Goal: Information Seeking & Learning: Find specific fact

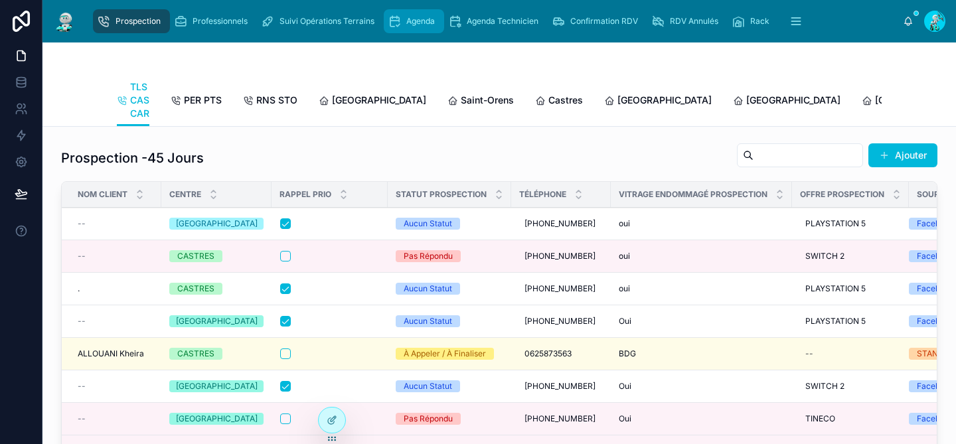
click at [434, 19] on span "Agenda" at bounding box center [420, 21] width 29 height 11
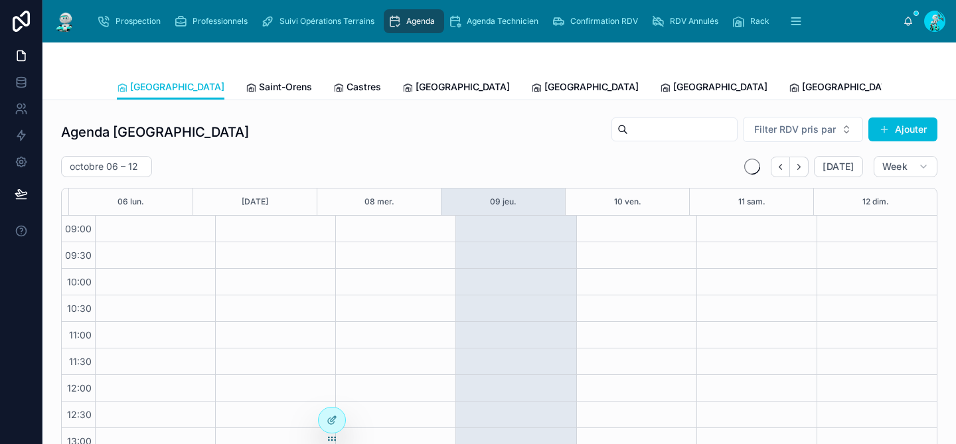
scroll to position [209, 0]
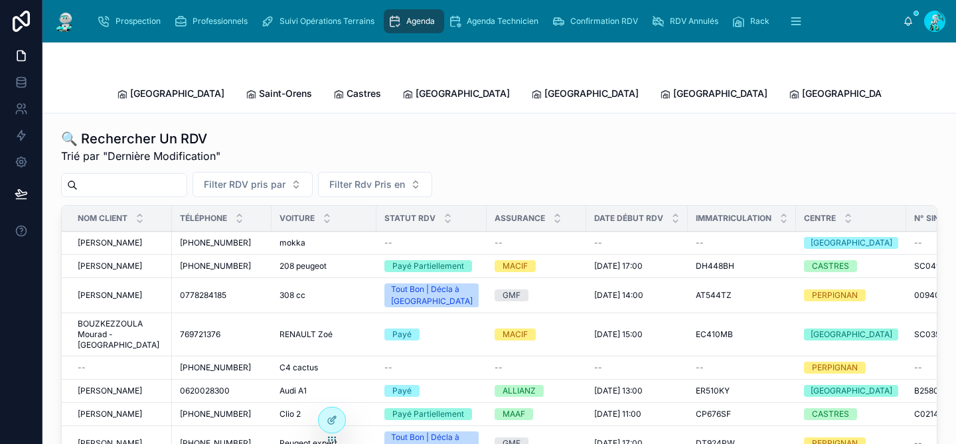
click at [108, 176] on input "text" at bounding box center [132, 185] width 109 height 19
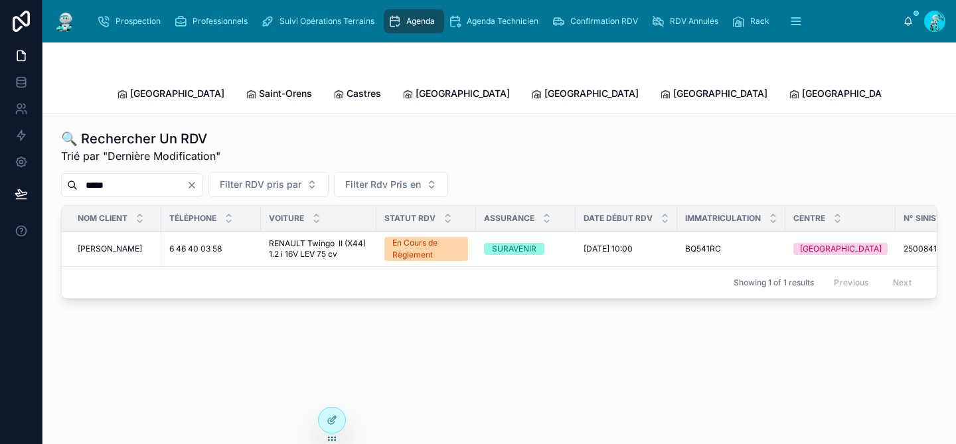
type input "*****"
click at [116, 244] on span "COIGNARD Anne-Sophie" at bounding box center [110, 249] width 64 height 11
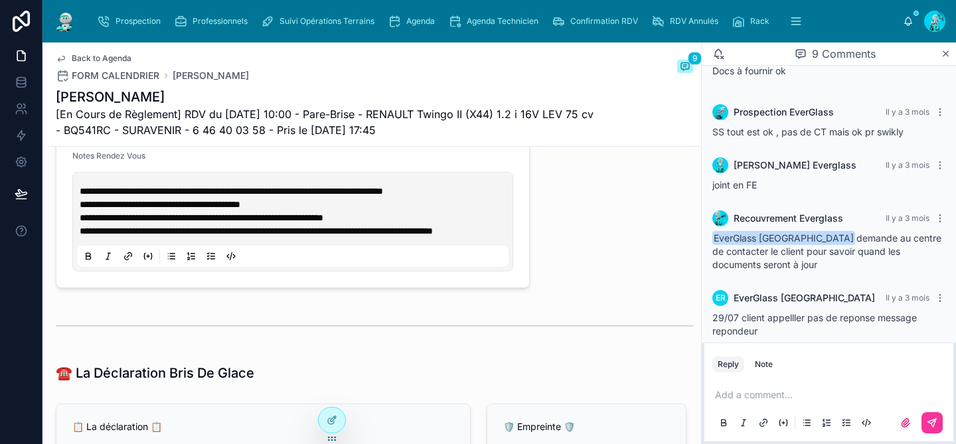
scroll to position [634, 0]
click at [730, 398] on p at bounding box center [831, 395] width 233 height 13
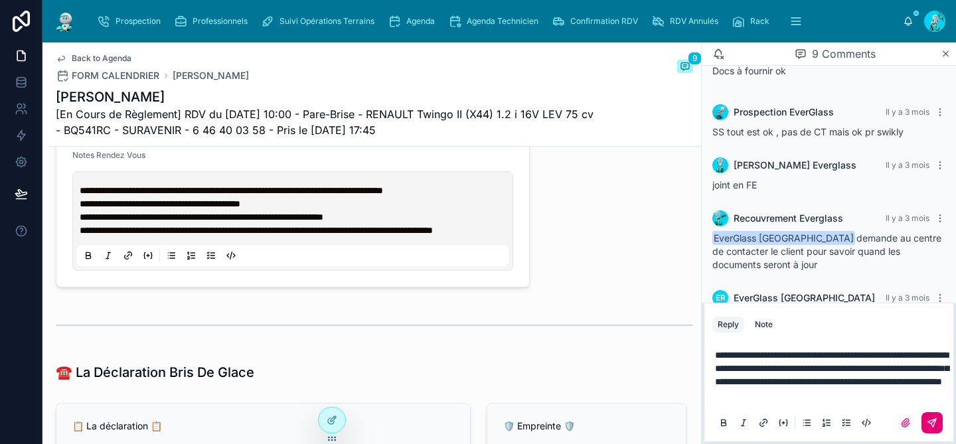
click at [931, 424] on icon at bounding box center [932, 423] width 11 height 11
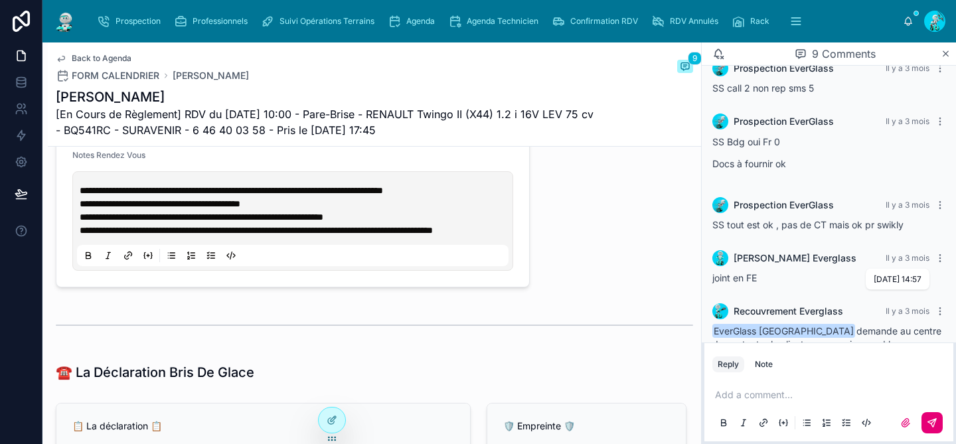
scroll to position [474, 0]
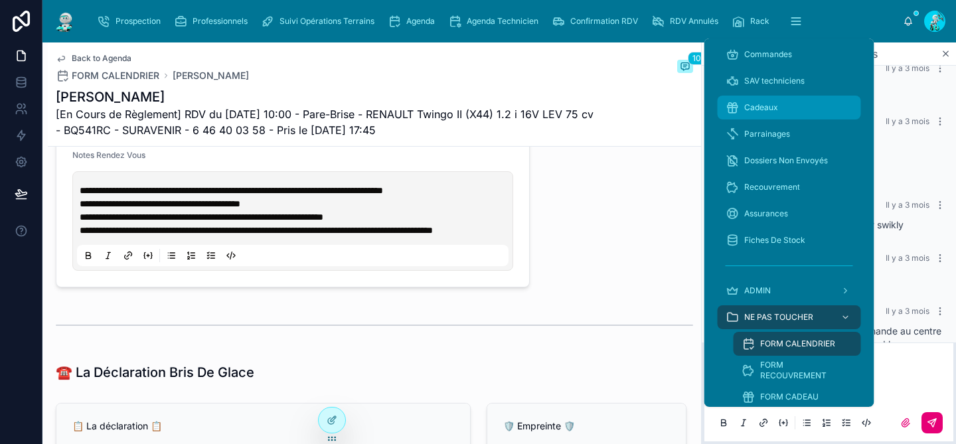
click at [780, 99] on div "Cadeaux" at bounding box center [790, 107] width 128 height 21
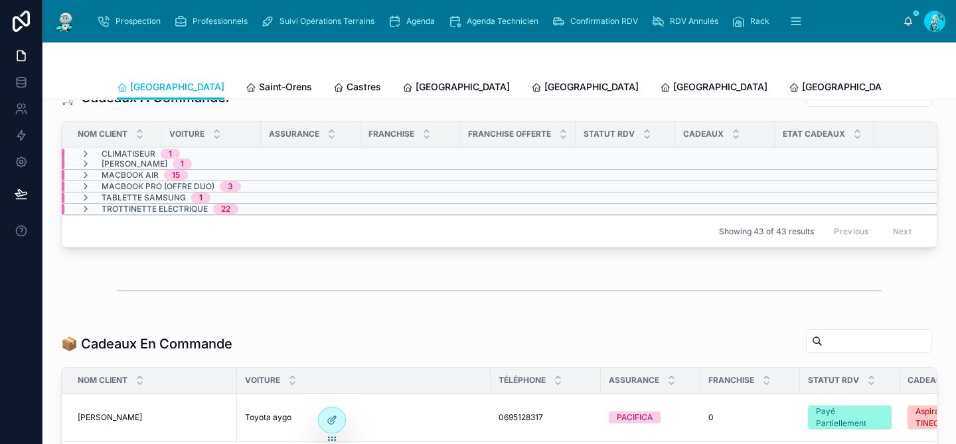
scroll to position [349, 0]
click at [259, 86] on span "Saint-Orens" at bounding box center [285, 86] width 53 height 13
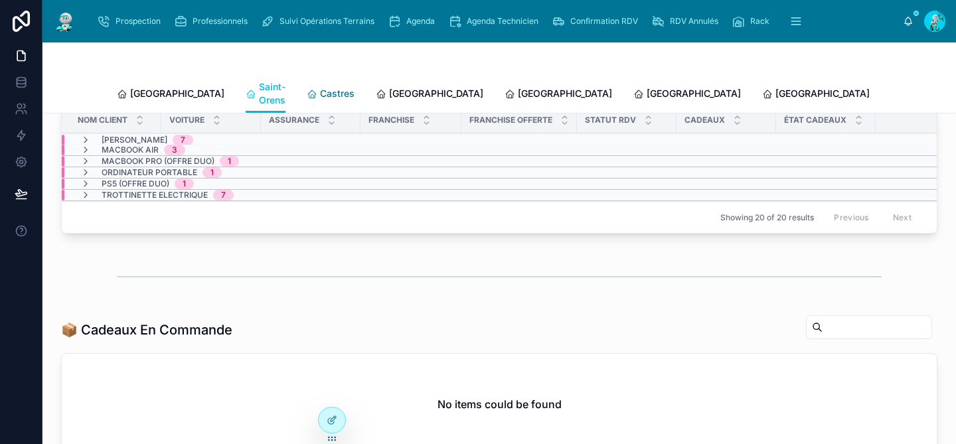
click at [320, 87] on span "Castres" at bounding box center [337, 93] width 35 height 13
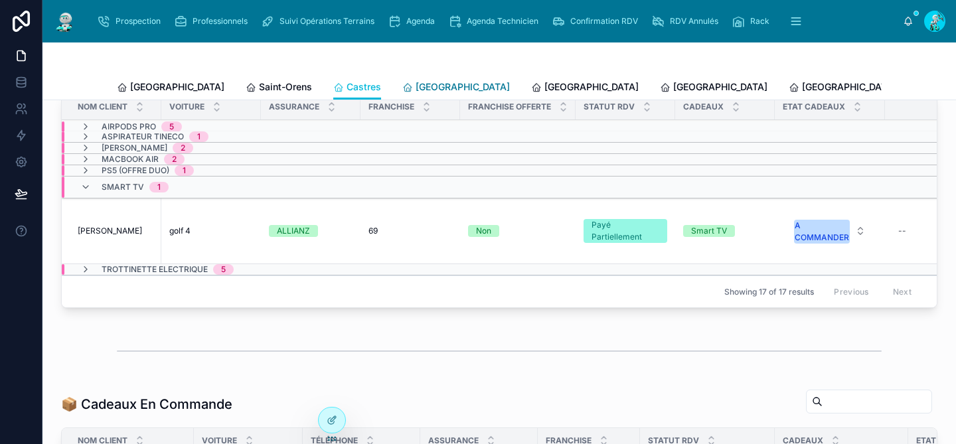
click at [416, 88] on span "Carcassonne" at bounding box center [463, 86] width 94 height 13
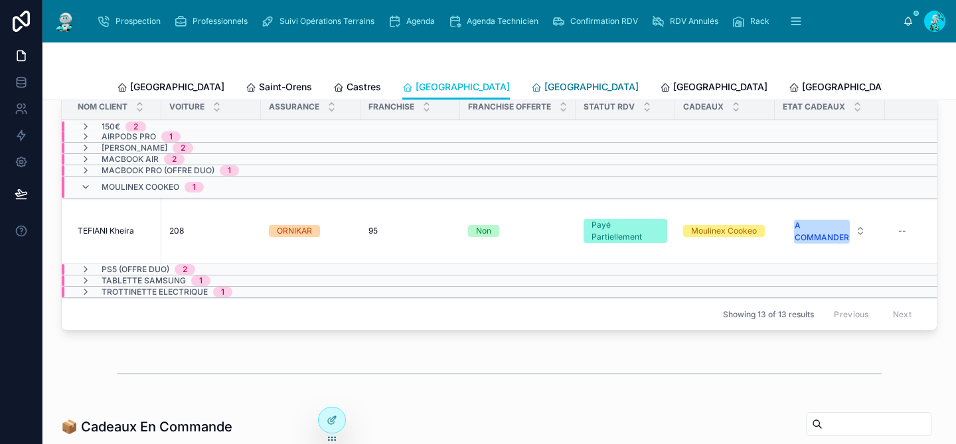
click at [545, 85] on span "Perpignan" at bounding box center [592, 86] width 94 height 13
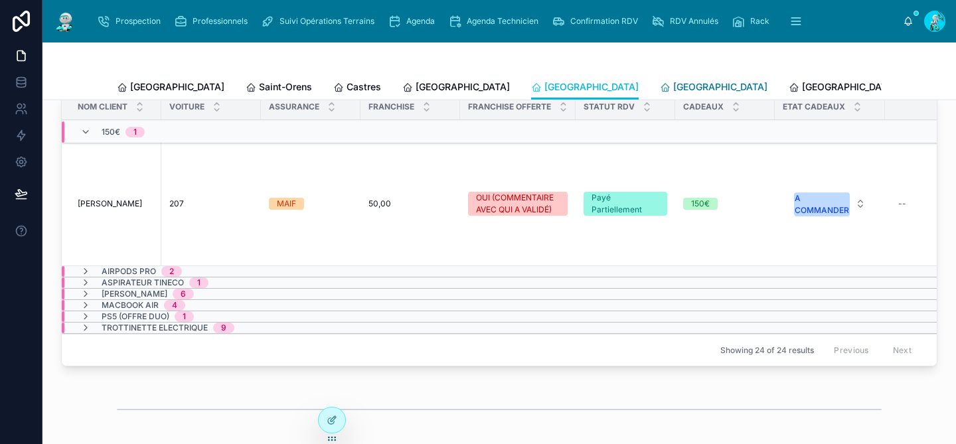
click at [673, 90] on span "Rennes" at bounding box center [720, 86] width 94 height 13
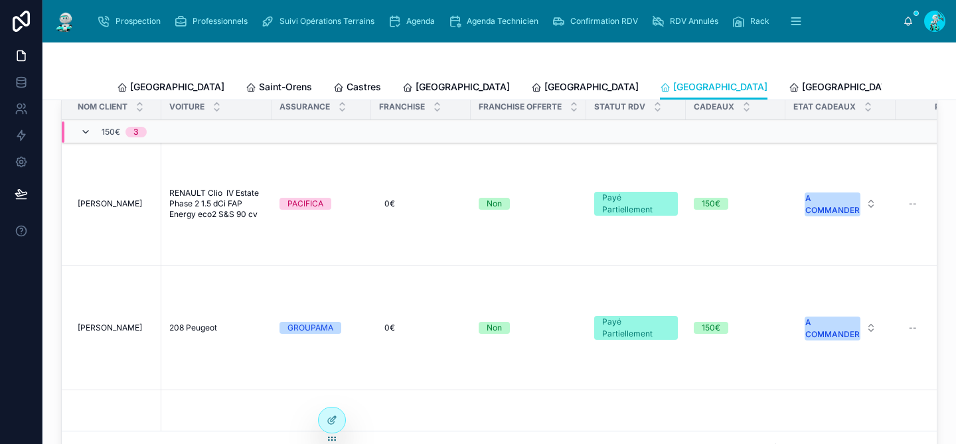
click at [84, 137] on icon at bounding box center [85, 132] width 11 height 11
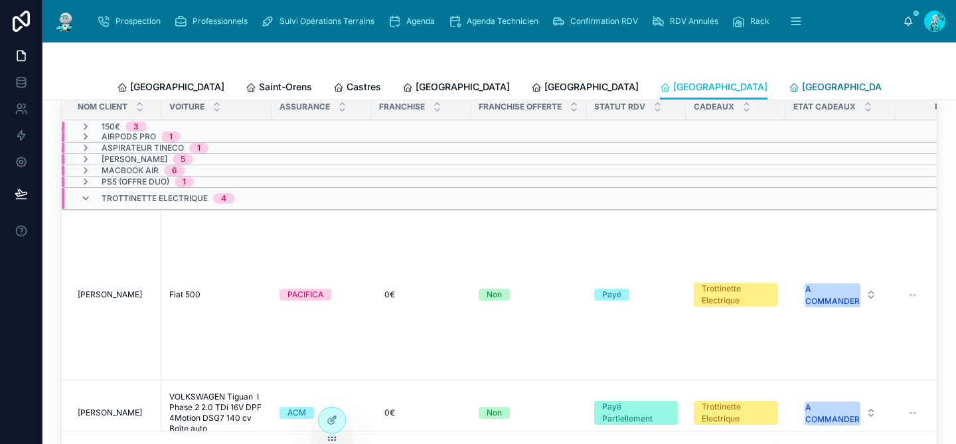
click at [802, 88] on span "Poitiers" at bounding box center [849, 86] width 94 height 13
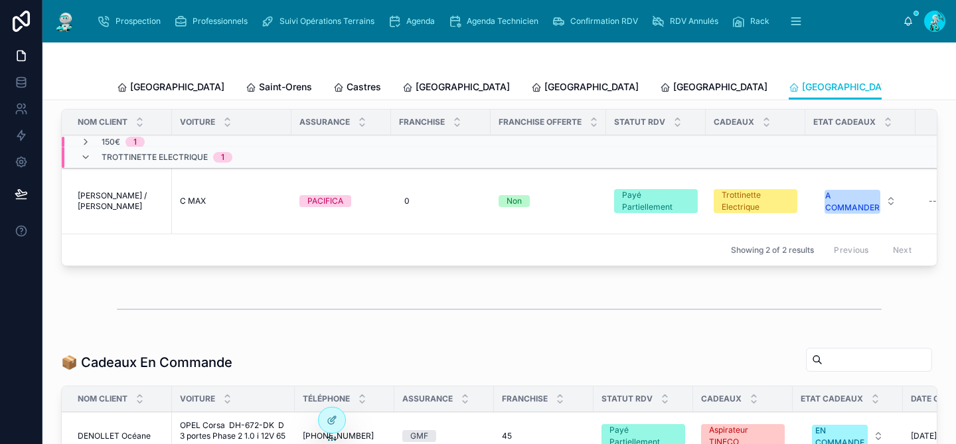
scroll to position [319, 0]
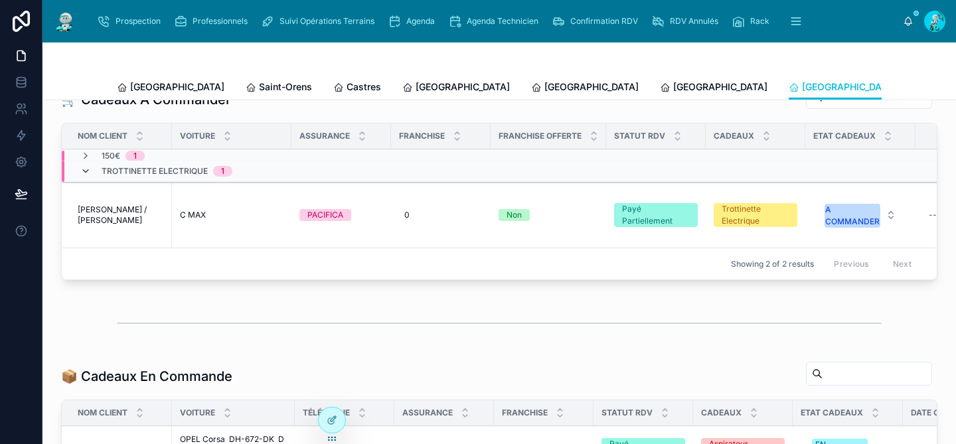
click at [89, 177] on icon at bounding box center [85, 171] width 11 height 11
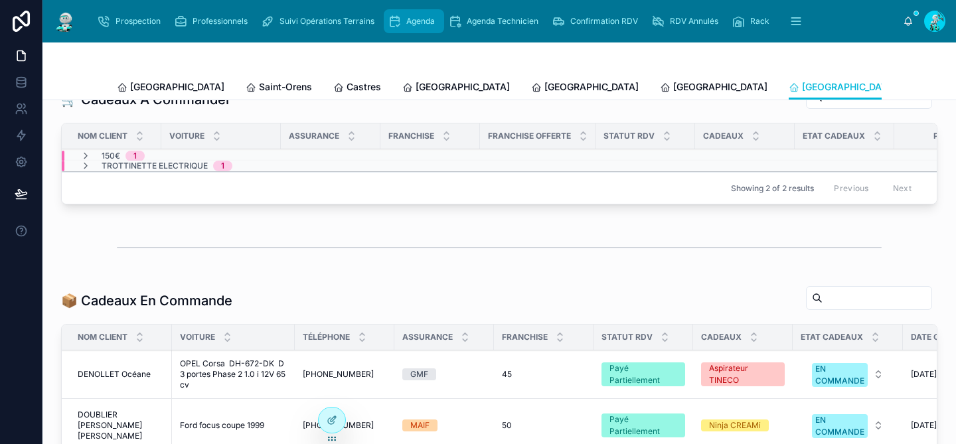
click at [430, 23] on span "Agenda" at bounding box center [420, 21] width 29 height 11
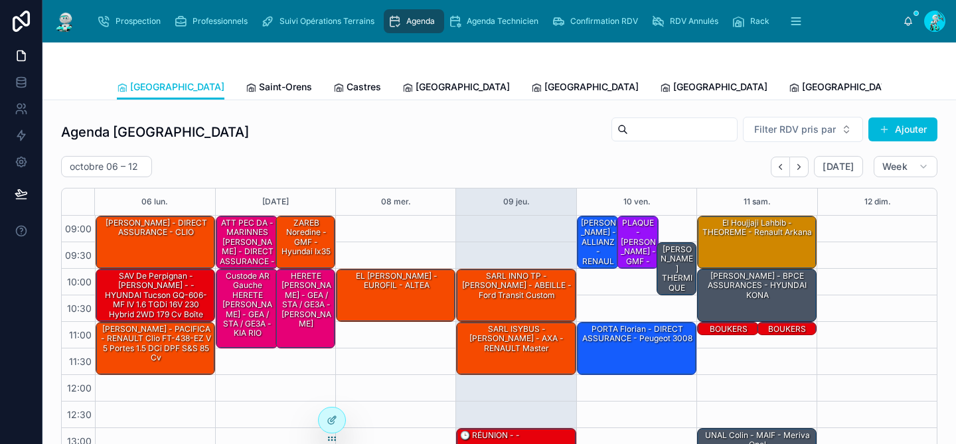
scroll to position [209, 0]
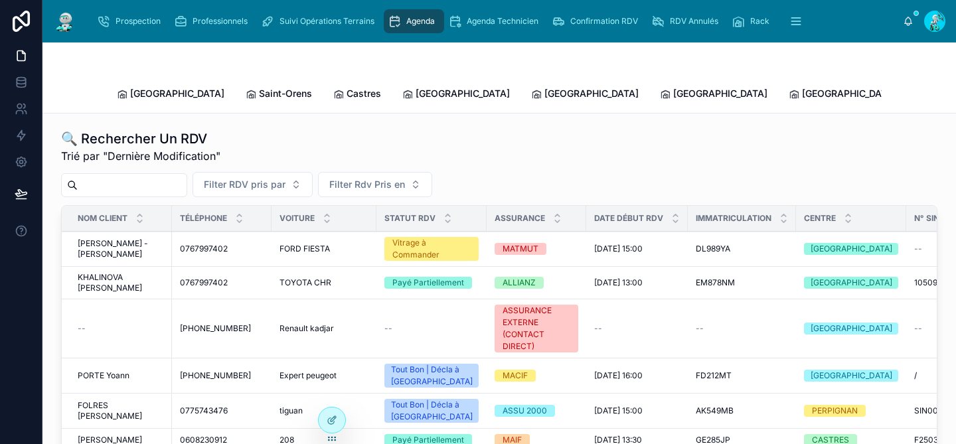
click at [154, 176] on input "text" at bounding box center [132, 185] width 109 height 19
type input "********"
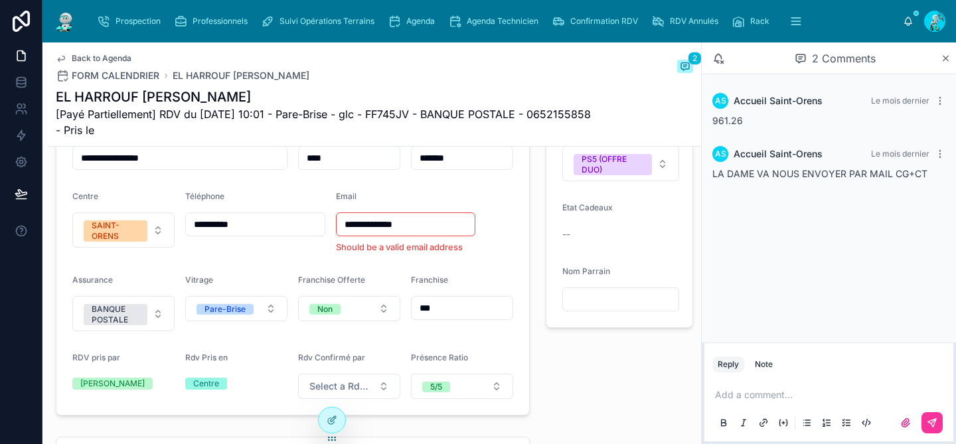
scroll to position [425, 0]
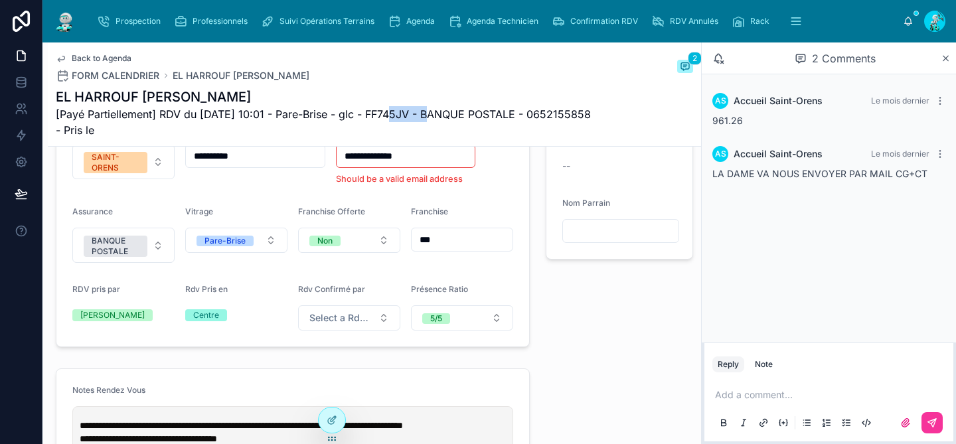
drag, startPoint x: 433, startPoint y: 114, endPoint x: 388, endPoint y: 113, distance: 45.2
click at [388, 113] on span "[Payé Partiellement] RDV du 22/09/2025 10:01 - Pare-Brise - glc - FF745JV - BAN…" at bounding box center [325, 122] width 538 height 32
copy span "FF745JV"
click at [741, 397] on p at bounding box center [831, 395] width 233 height 13
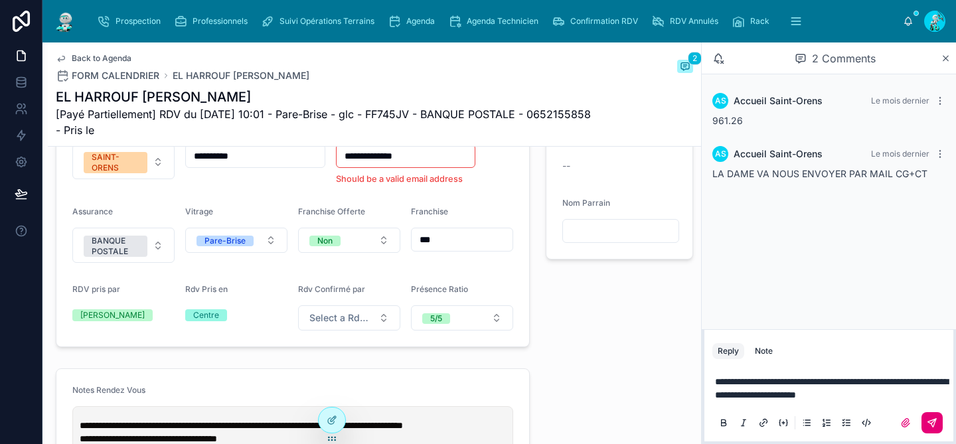
click at [934, 418] on icon at bounding box center [932, 423] width 11 height 11
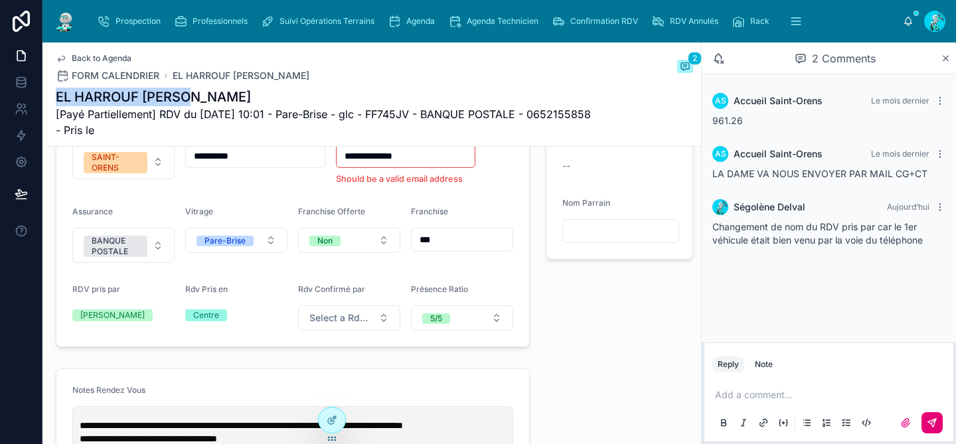
drag, startPoint x: 189, startPoint y: 102, endPoint x: 52, endPoint y: 98, distance: 136.2
click at [52, 98] on div "Back to Agenda FORM CALENDRIER EL HARROUF Karima 2 EL HARROUF Karima [Payé Part…" at bounding box center [375, 95] width 654 height 104
copy h1 "EL HARROUF Karima"
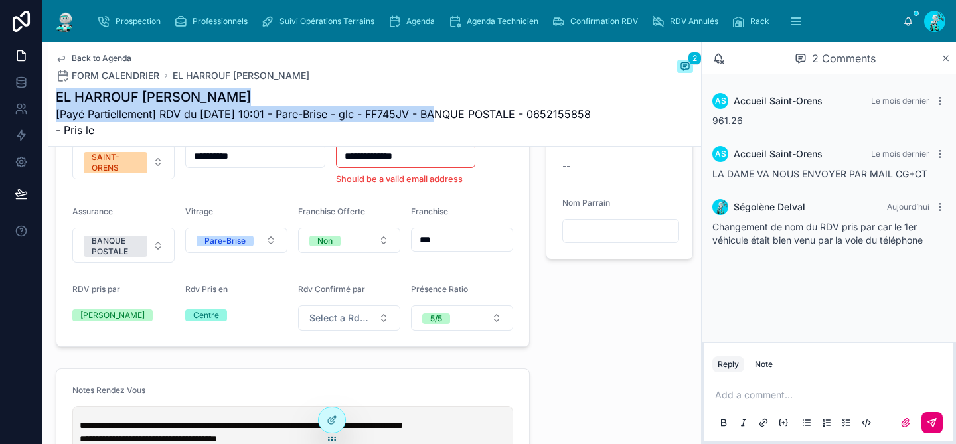
drag, startPoint x: 436, startPoint y: 114, endPoint x: 53, endPoint y: 98, distance: 382.9
click at [53, 98] on div "Back to Agenda FORM CALENDRIER EL HARROUF Karima 2 EL HARROUF Karima [Payé Part…" at bounding box center [375, 95] width 654 height 104
copy div "EL HARROUF Karima [Payé Partiellement] RDV du 22/09/2025 10:01 - Pare-Brise - g…"
